Goal: Task Accomplishment & Management: Manage account settings

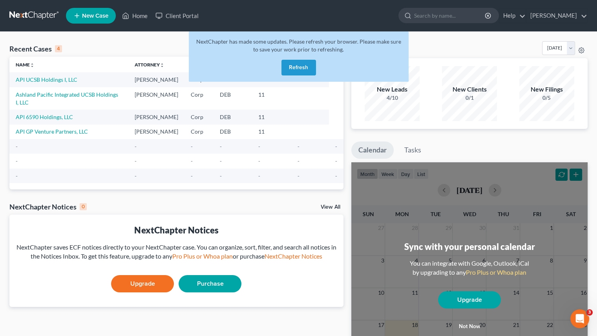
click at [312, 67] on button "Refresh" at bounding box center [298, 68] width 35 height 16
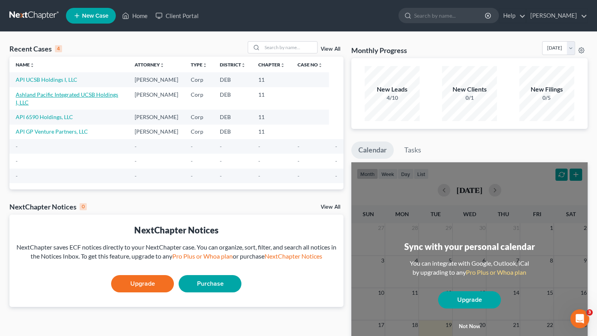
click at [54, 93] on link "Ashland Pacific Integrated UCSB Holdings I, LLC" at bounding box center [67, 98] width 102 height 15
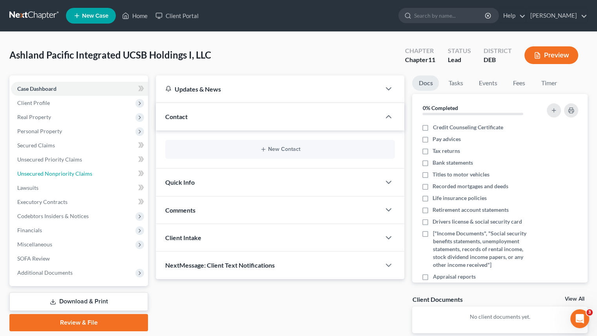
click at [70, 172] on span "Unsecured Nonpriority Claims" at bounding box center [54, 173] width 75 height 7
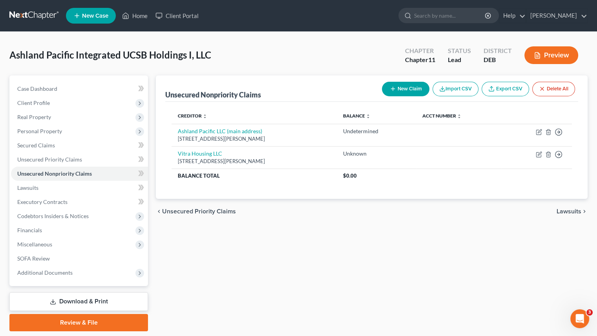
click at [498, 89] on link "Export CSV" at bounding box center [505, 89] width 47 height 15
drag, startPoint x: 134, startPoint y: 18, endPoint x: 138, endPoint y: 22, distance: 5.0
click at [134, 18] on link "Home" at bounding box center [134, 16] width 33 height 14
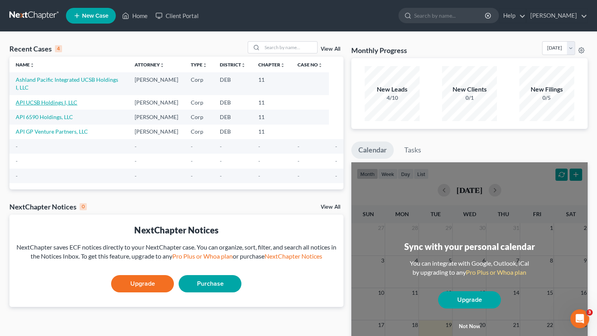
click at [49, 99] on link "API UCSB Holdings I, LLC" at bounding box center [47, 102] width 62 height 7
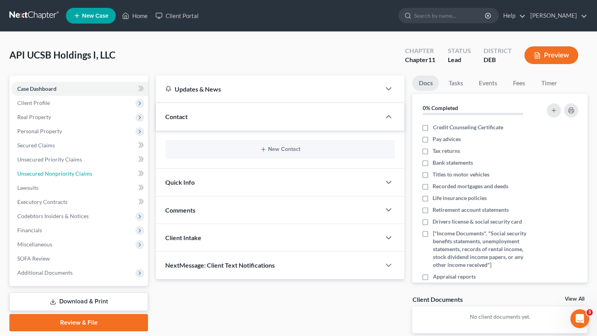
click at [46, 176] on span "Unsecured Nonpriority Claims" at bounding box center [54, 173] width 75 height 7
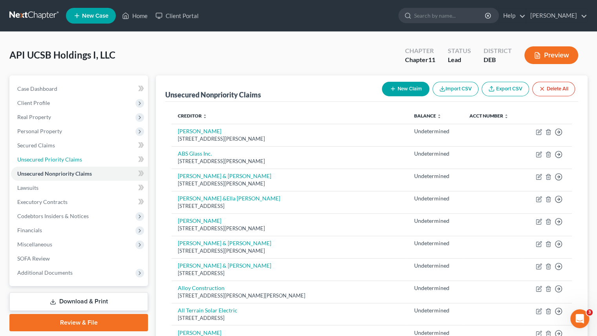
click at [58, 160] on span "Unsecured Priority Claims" at bounding box center [49, 159] width 65 height 7
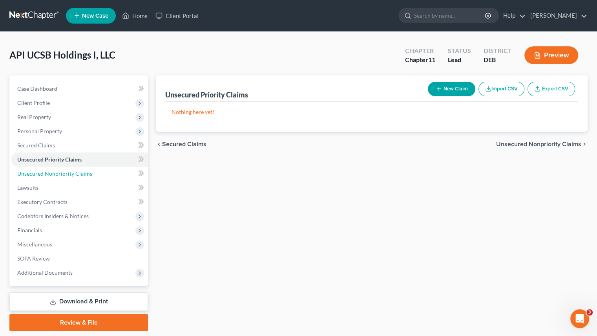
click at [55, 174] on span "Unsecured Nonpriority Claims" at bounding box center [54, 173] width 75 height 7
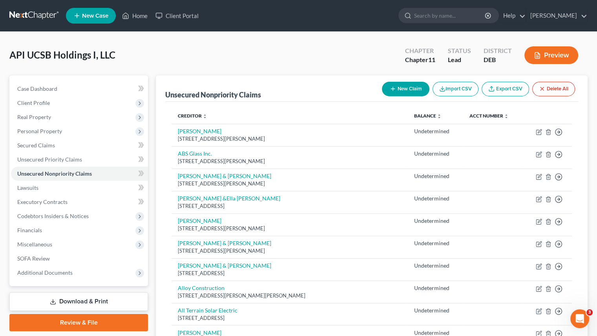
click at [505, 93] on link "Export CSV" at bounding box center [505, 89] width 47 height 15
click at [134, 18] on link "Home" at bounding box center [134, 16] width 33 height 14
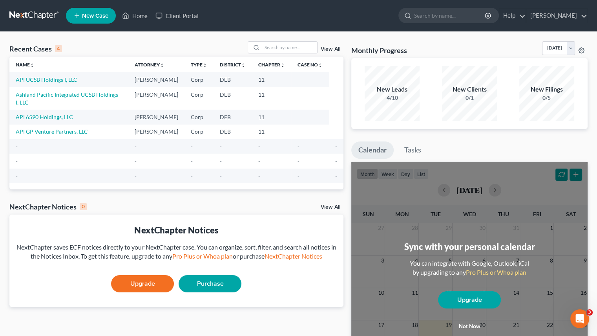
click at [57, 113] on td "API 6590 Holdings, LLC" at bounding box center [68, 116] width 119 height 15
click at [62, 113] on link "API 6590 Holdings, LLC" at bounding box center [44, 116] width 57 height 7
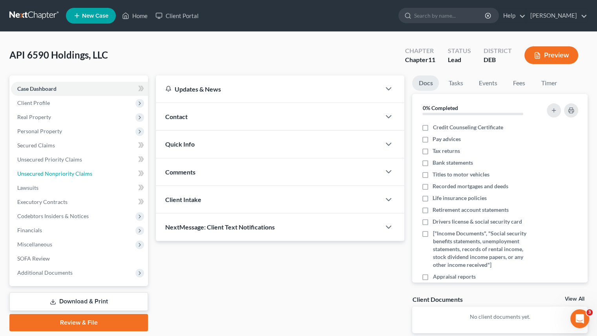
click at [47, 174] on span "Unsecured Nonpriority Claims" at bounding box center [54, 173] width 75 height 7
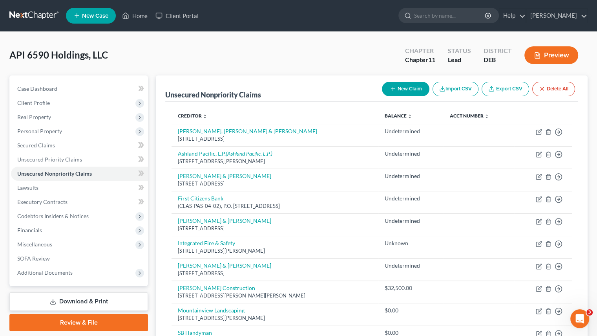
click at [514, 88] on link "Export CSV" at bounding box center [505, 89] width 47 height 15
drag, startPoint x: 129, startPoint y: 18, endPoint x: 155, endPoint y: 37, distance: 31.7
click at [129, 18] on icon at bounding box center [125, 15] width 7 height 9
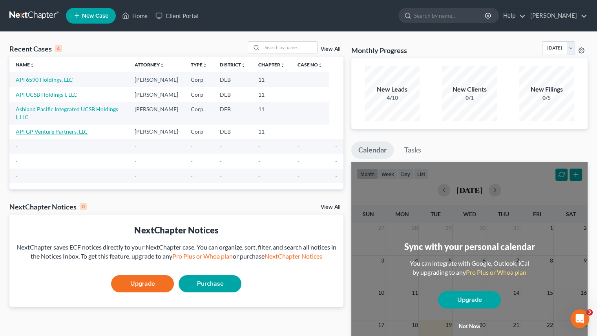
click at [49, 128] on link "API GP Venture Partners, LLC" at bounding box center [52, 131] width 72 height 7
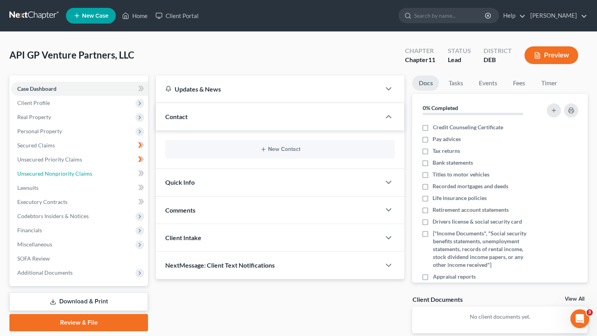
click at [41, 177] on link "Unsecured Nonpriority Claims" at bounding box center [79, 173] width 137 height 14
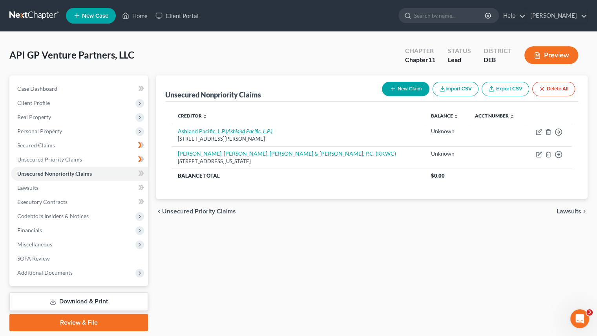
click at [519, 90] on link "Export CSV" at bounding box center [505, 89] width 47 height 15
click at [379, 254] on div "Unsecured Nonpriority Claims New Claim Import CSV Export CSV Delete All Credito…" at bounding box center [372, 202] width 440 height 255
drag, startPoint x: 482, startPoint y: 221, endPoint x: 494, endPoint y: 223, distance: 11.8
click at [482, 221] on div "chevron_left Unsecured Priority Claims Lawsuits chevron_right" at bounding box center [372, 211] width 432 height 25
click at [430, 282] on div "Unsecured Nonpriority Claims New Claim Import CSV Export CSV Delete All Credito…" at bounding box center [372, 202] width 440 height 255
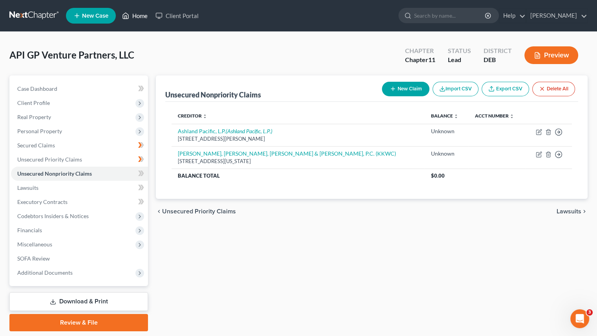
click at [131, 16] on link "Home" at bounding box center [134, 16] width 33 height 14
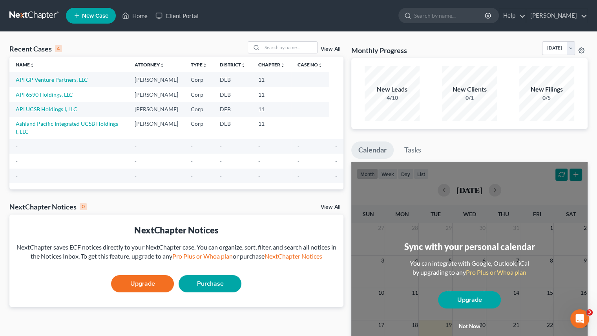
click at [143, 191] on div "Recent Cases 4 View All Name unfold_more expand_more expand_less Attorney unfol…" at bounding box center [176, 235] width 342 height 389
click at [215, 189] on div "Recent Cases 4 View All Name unfold_more expand_more expand_less Attorney unfol…" at bounding box center [176, 235] width 342 height 389
drag, startPoint x: 1123, startPoint y: 630, endPoint x: 583, endPoint y: 321, distance: 621.7
click at [583, 321] on icon "Open Intercom Messenger" at bounding box center [579, 318] width 13 height 13
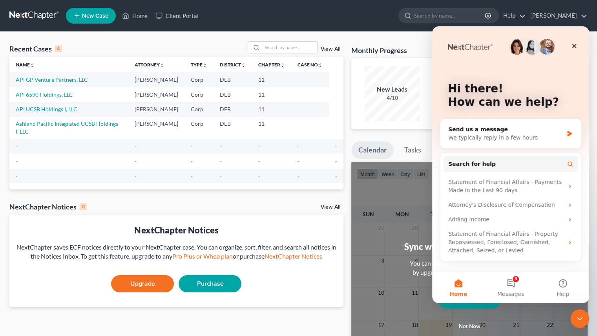
click at [510, 281] on button "3 Messages" at bounding box center [510, 286] width 52 height 31
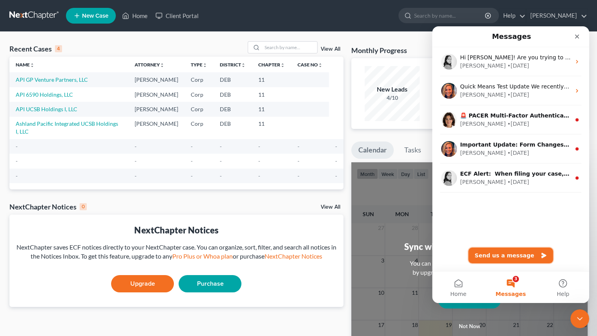
click at [503, 254] on button "Send us a message" at bounding box center [510, 255] width 85 height 16
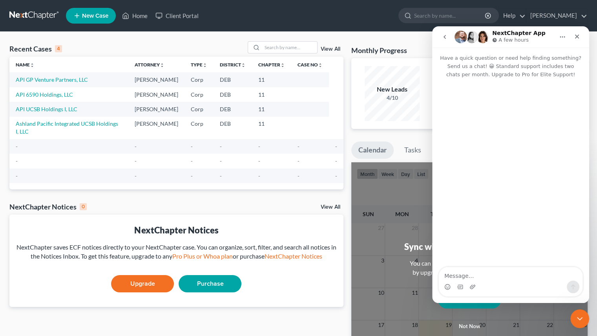
click at [577, 34] on icon "Close" at bounding box center [577, 36] width 6 height 6
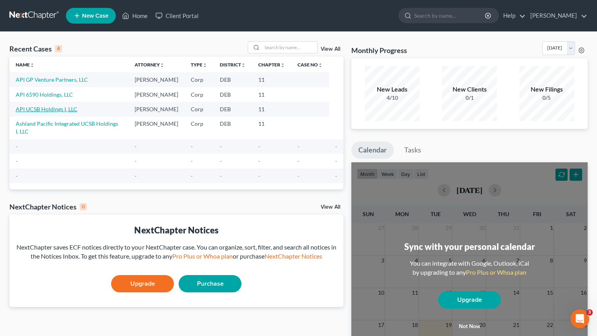
click at [59, 108] on link "API UCSB Holdings I, LLC" at bounding box center [47, 109] width 62 height 7
